Goal: Task Accomplishment & Management: Complete application form

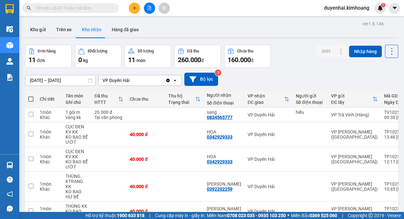
scroll to position [87, 0]
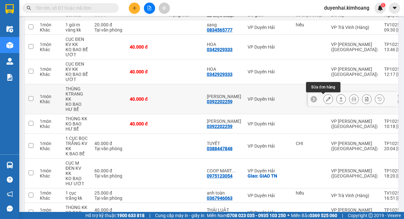
click at [326, 101] on icon at bounding box center [328, 99] width 4 height 4
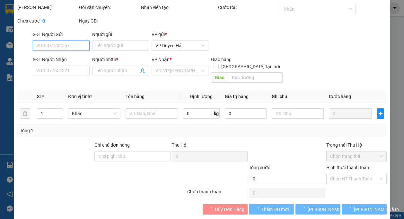
scroll to position [20, 0]
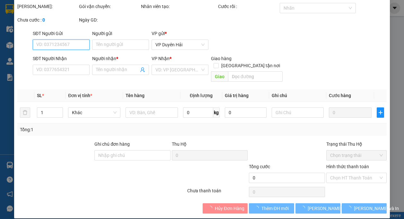
type input "0392202259"
type input "[PERSON_NAME]"
type input "40.000"
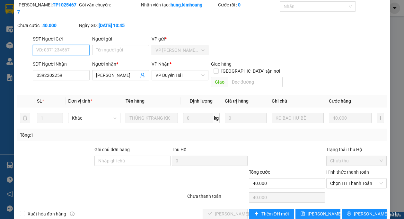
scroll to position [27, 0]
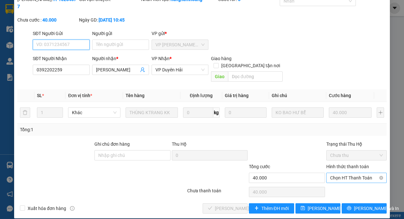
click at [342, 173] on span "Chọn HT Thanh Toán" at bounding box center [356, 178] width 53 height 10
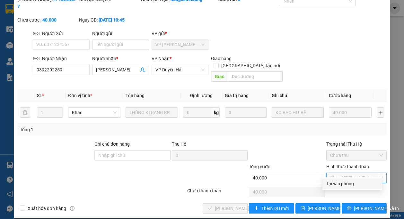
click at [340, 183] on div "Tại văn phòng" at bounding box center [352, 183] width 52 height 7
type input "0"
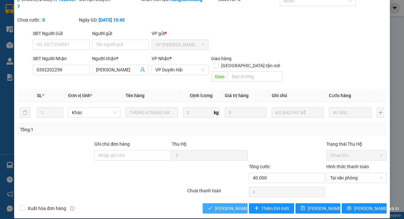
click at [218, 205] on span "[PERSON_NAME] và Giao hàng" at bounding box center [246, 208] width 62 height 7
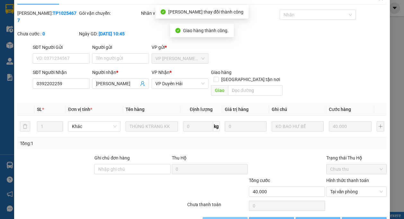
scroll to position [0, 0]
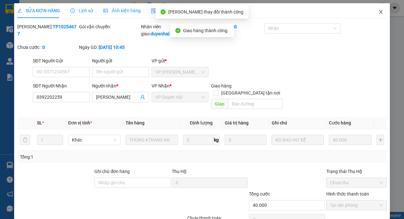
click at [378, 14] on icon "close" at bounding box center [380, 11] width 5 height 5
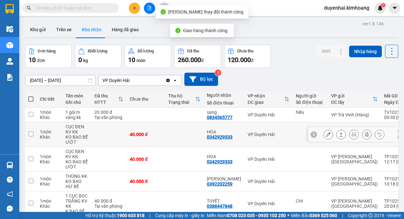
scroll to position [32, 0]
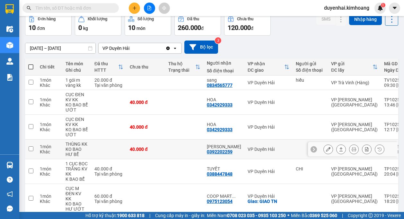
click at [326, 150] on icon at bounding box center [328, 149] width 4 height 4
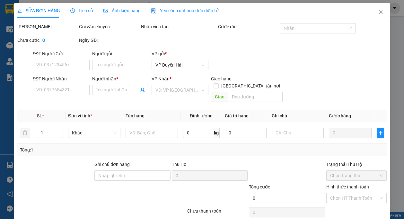
type input "0392202259"
type input "[PERSON_NAME]"
type input "40.000"
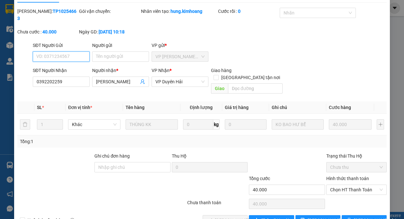
scroll to position [27, 0]
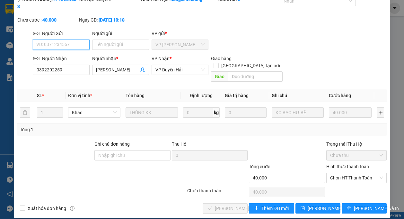
drag, startPoint x: 343, startPoint y: 171, endPoint x: 342, endPoint y: 176, distance: 5.2
click at [342, 173] on span "Chọn HT Thanh Toán" at bounding box center [356, 178] width 53 height 10
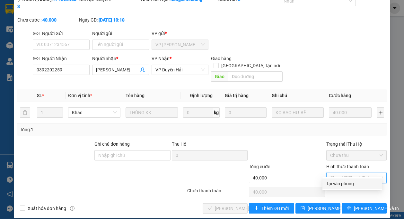
click at [341, 182] on div "Tại văn phòng" at bounding box center [352, 183] width 52 height 7
type input "0"
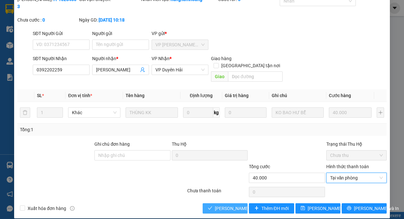
click at [231, 205] on span "[PERSON_NAME] và Giao hàng" at bounding box center [246, 208] width 62 height 7
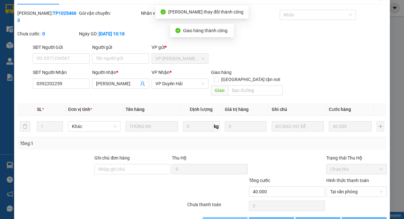
scroll to position [0, 0]
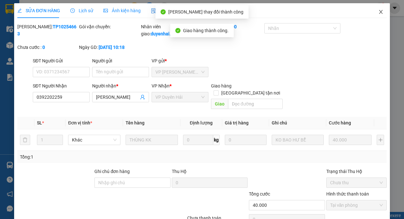
click at [378, 11] on icon "close" at bounding box center [380, 11] width 5 height 5
